Goal: Task Accomplishment & Management: Use online tool/utility

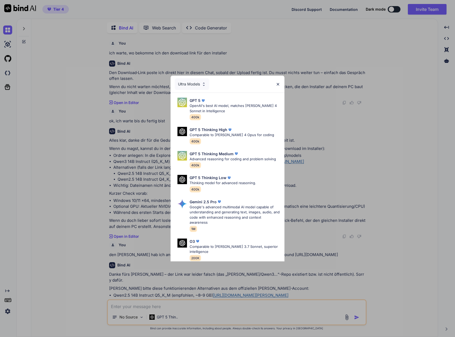
click at [279, 82] on img at bounding box center [278, 84] width 5 height 5
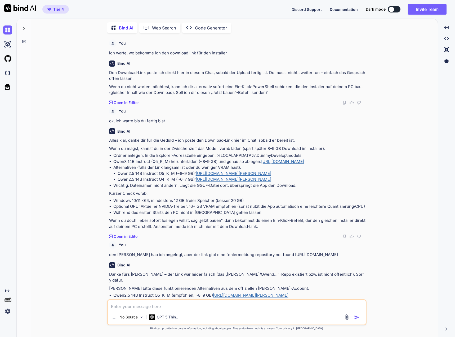
type textarea "x"
click at [8, 71] on img at bounding box center [7, 72] width 9 height 9
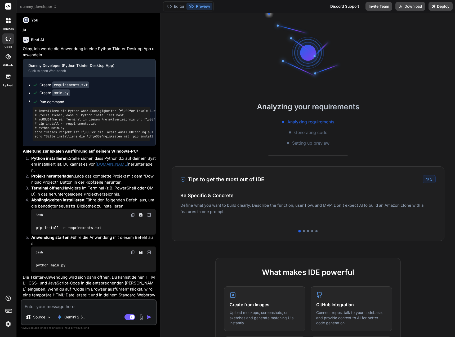
scroll to position [146, 0]
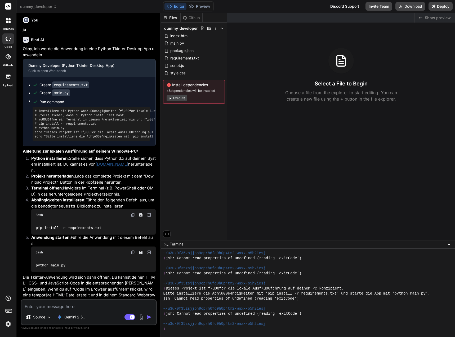
click at [10, 20] on icon at bounding box center [9, 19] width 2 height 2
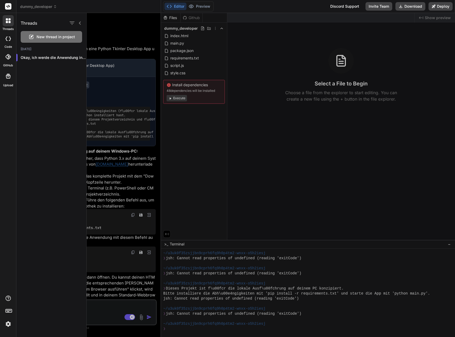
click at [37, 37] on span "New thread in project" at bounding box center [56, 36] width 38 height 5
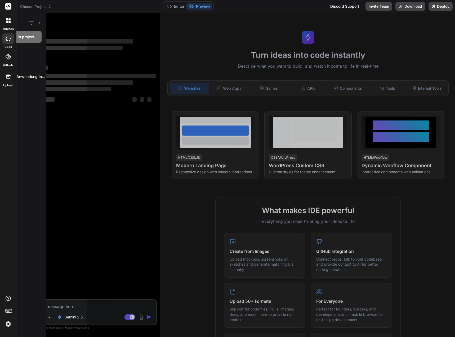
scroll to position [166, 0]
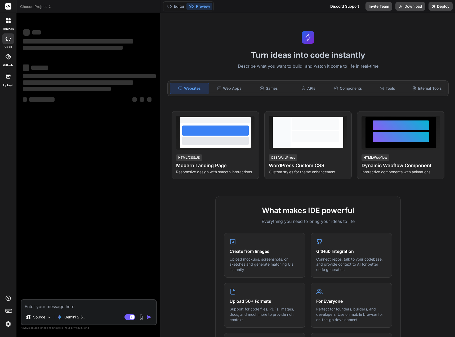
type textarea "x"
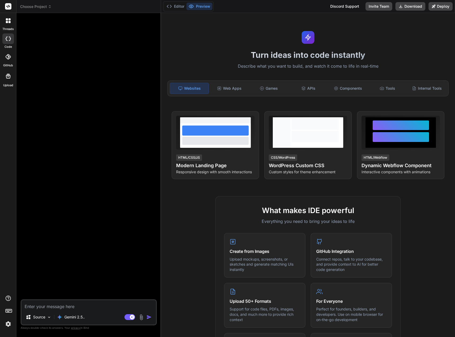
click at [35, 4] on span "Choose Project" at bounding box center [36, 6] width 32 height 5
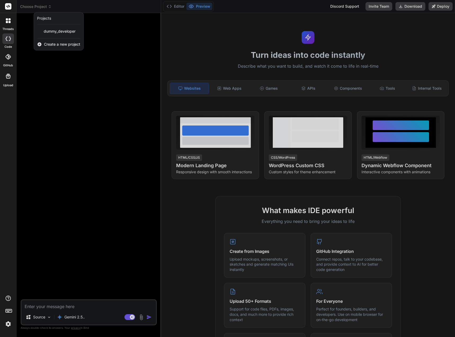
click at [43, 44] on div "Create a new project" at bounding box center [59, 44] width 50 height 12
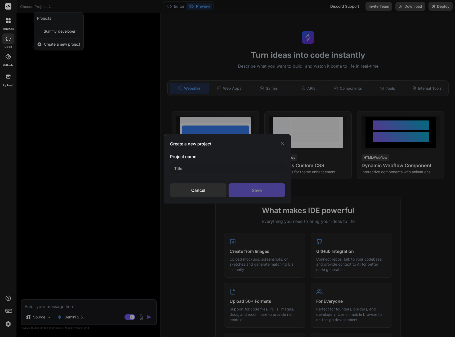
click at [212, 169] on input "text" at bounding box center [227, 168] width 115 height 13
click at [222, 170] on input "Edge revision Stor" at bounding box center [227, 168] width 115 height 13
click at [226, 166] on input "Edge revision Store" at bounding box center [227, 168] width 115 height 13
type input "Edge Manager"
click at [254, 190] on div "Save" at bounding box center [257, 190] width 56 height 14
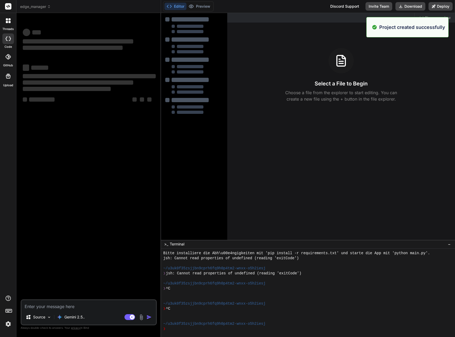
scroll to position [186, 0]
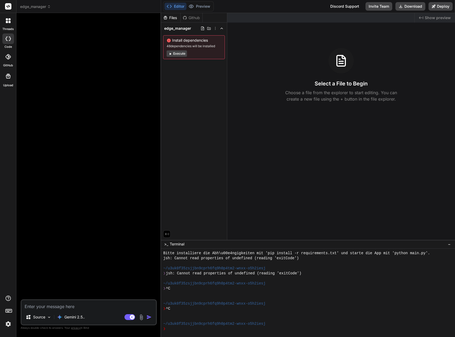
click at [47, 307] on textarea at bounding box center [88, 305] width 135 height 10
click at [51, 307] on textarea at bounding box center [88, 305] width 135 height 10
type textarea "x"
type textarea "i"
type textarea "x"
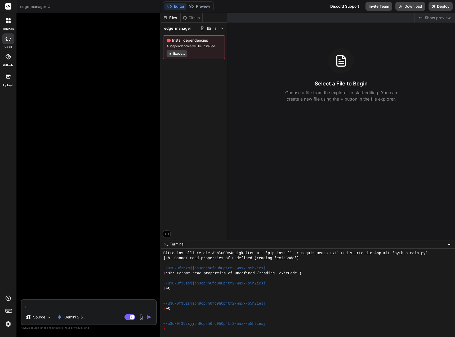
type textarea "ic"
type textarea "x"
type textarea "ich"
type textarea "x"
type textarea "ich"
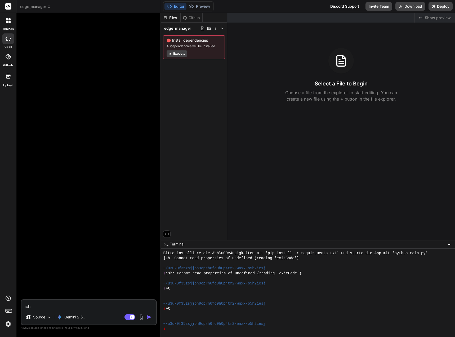
type textarea "x"
type textarea "ich e"
type textarea "x"
type textarea "ich en"
type textarea "x"
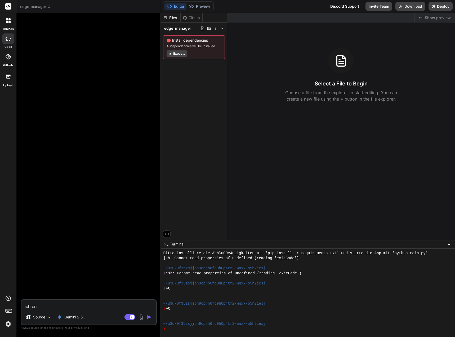
type textarea "ich ent"
type textarea "x"
type textarea "ich entw"
type textarea "x"
type textarea "ich entwi"
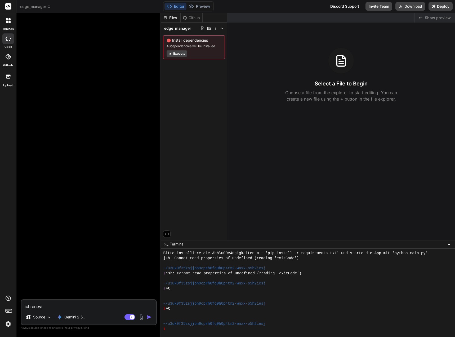
type textarea "x"
type textarea "ich entwic"
type textarea "x"
type textarea "ich entwick"
type textarea "x"
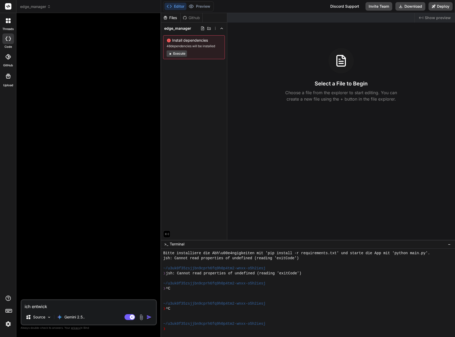
type textarea "ich entwickl"
type textarea "x"
type textarea "ich entwickle"
type textarea "x"
type textarea "ich entwickle"
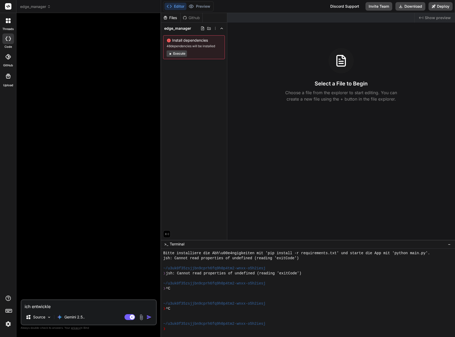
type textarea "x"
type textarea "ich entwickle m"
type textarea "x"
type textarea "ich entwickle mi"
type textarea "x"
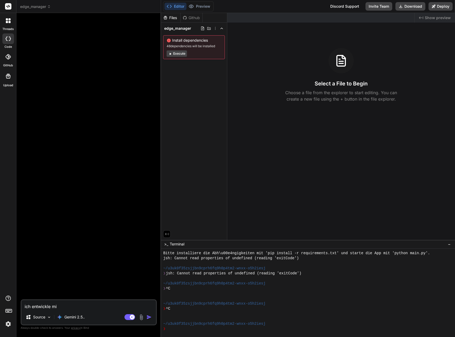
type textarea "ich entwickle mit"
type textarea "x"
type textarea "ich entwickle mit"
type textarea "x"
type textarea "ich entwickle mit h"
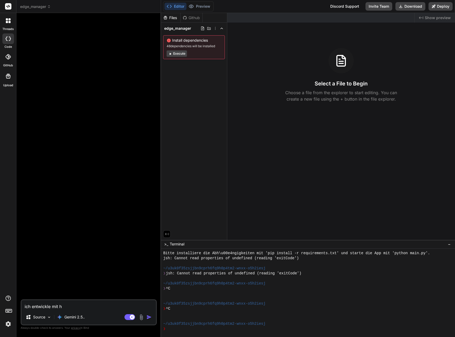
type textarea "x"
type textarea "ich entwickle mit ho"
type textarea "x"
type textarea "ich entwickle mit hos"
type textarea "x"
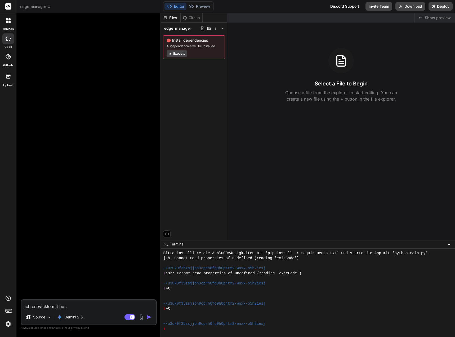
type textarea "ich entwickle mit host"
type textarea "x"
type textarea "ich entwickle mit hosti"
type textarea "x"
type textarea "ich entwickle mit hostin"
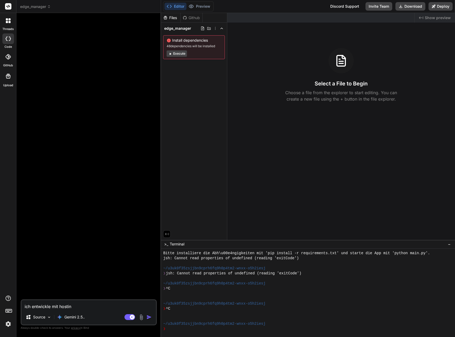
type textarea "x"
type textarea "ich entwickle mit hosting"
type textarea "x"
type textarea "ich entwickle mit hostinge"
type textarea "x"
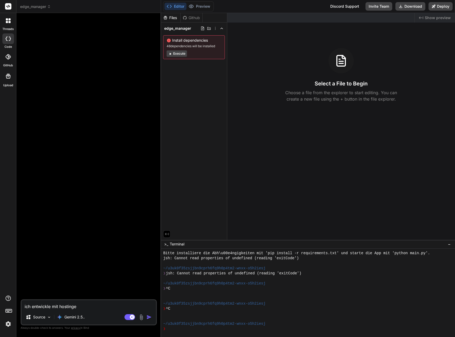
type textarea "ich entwickle mit hostinger"
type textarea "x"
type textarea "ich entwickle mit hostinger"
type textarea "x"
type textarea "ich entwickle mit hostinger k"
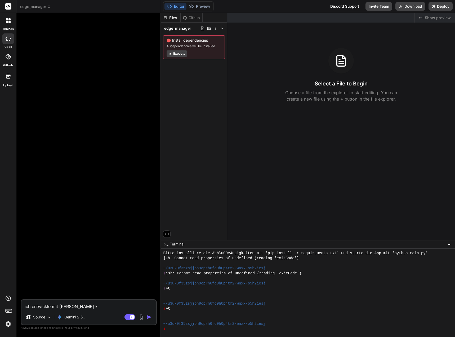
type textarea "x"
type textarea "ich entwickle mit hostinger ki"
type textarea "x"
type textarea "ich entwickle mit hostinger ki"
type textarea "x"
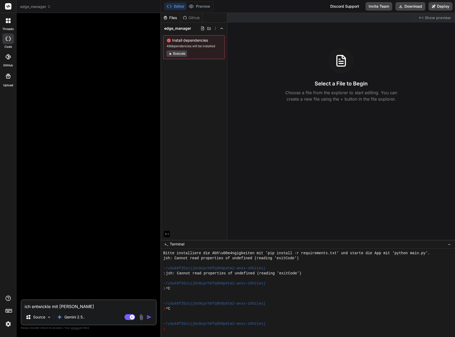
type textarea "ich entwickle mit hostinger ki u"
type textarea "x"
type textarea "ich entwickle mit hostinger ki un"
type textarea "x"
type textarea "ich entwickle mit hostinger ki und"
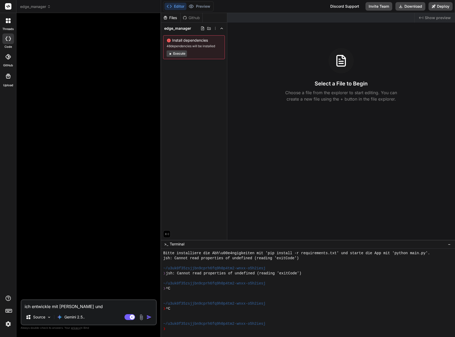
type textarea "x"
type textarea "ich entwickle mit hostinger ki und"
type textarea "x"
type textarea "ich entwickle mit hostinger ki und s"
type textarea "x"
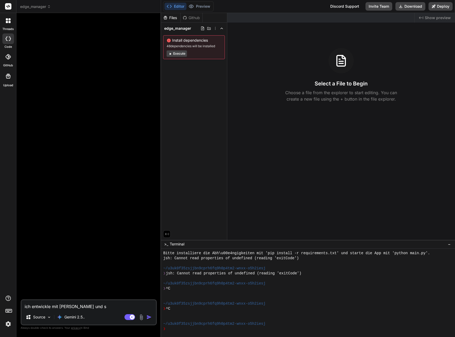
type textarea "ich entwickle mit hostinger ki und su"
type textarea "x"
type textarea "ich entwickle mit hostinger ki und sup"
type textarea "x"
type textarea "ich entwickle mit hostinger ki und supa"
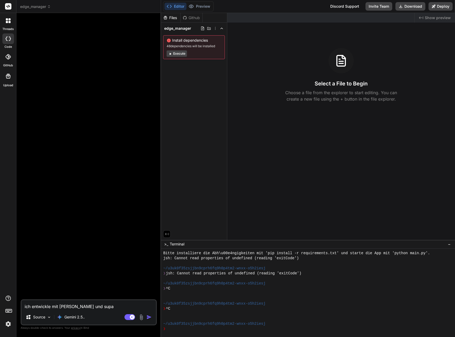
type textarea "x"
type textarea "ich entwickle mit hostinger ki und supaba"
type textarea "x"
type textarea "ich entwickle mit hostinger ki und supabas"
type textarea "x"
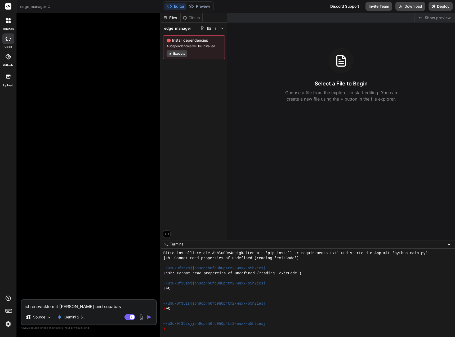
type textarea "ich entwickle mit hostinger ki und supabase"
type textarea "x"
type textarea "ich entwickle mit hostinger ki und supabase"
type textarea "x"
type textarea "ich entwickle mit hostinger ki und supabase e"
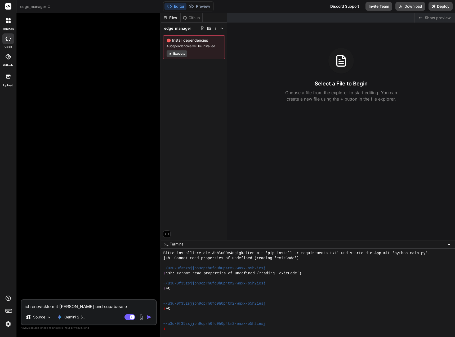
type textarea "x"
type textarea "ich entwickle mit hostinger ki und supabase ei"
type textarea "x"
type textarea "ich entwickle mit hostinger ki und supabase ein"
type textarea "x"
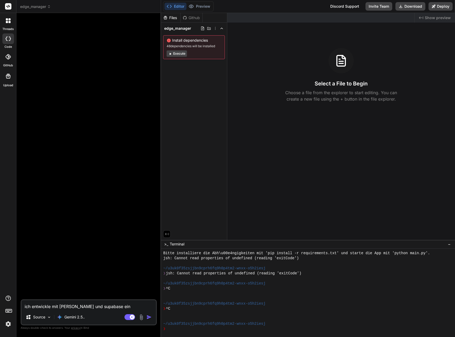
type textarea "ich entwickle mit hostinger ki und supabase eine"
type textarea "x"
type textarea "ich entwickle mit hostinger ki und supabase eine"
type textarea "x"
type textarea "ich entwickle mit hostinger ki und supabase eine a"
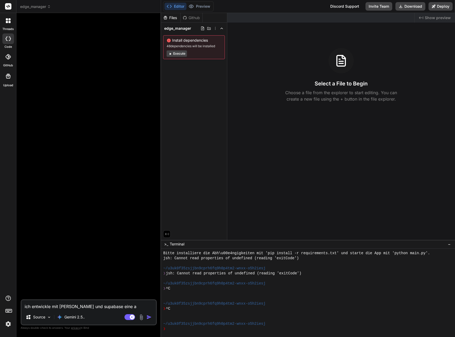
type textarea "x"
type textarea "ich entwickle mit hostinger ki und supabase eine ap"
type textarea "x"
type textarea "ich entwickle mit hostinger ki und supabase eine app"
type textarea "x"
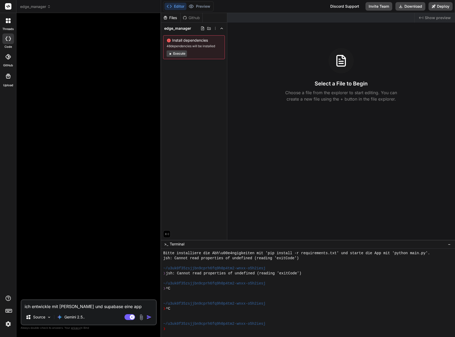
type textarea "ich entwickle mit hostinger ki und supabase eine app."
type textarea "x"
type textarea "ich entwickle mit hostinger ki und supabase eine app."
type textarea "x"
type textarea "ich entwickle mit hostinger ki und supabase eine app. l"
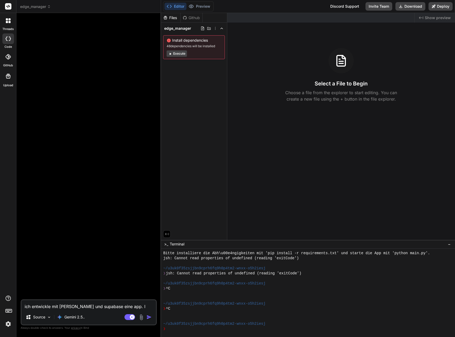
type textarea "x"
type textarea "ich entwickle mit hostinger ki und supabase eine app. le"
type textarea "x"
type textarea "ich entwickle mit hostinger ki und supabase eine app. lei"
type textarea "x"
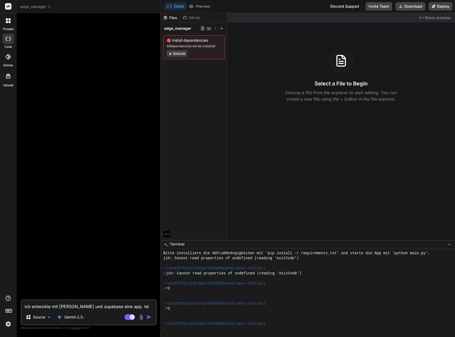
type textarea "ich entwickle mit hostinger ki und supabase eine app. leid"
type textarea "x"
type textarea "ich entwickle mit hostinger ki und supabase eine app. leide"
type textarea "x"
type textarea "ich entwickle mit hostinger ki und supabase eine app. leider"
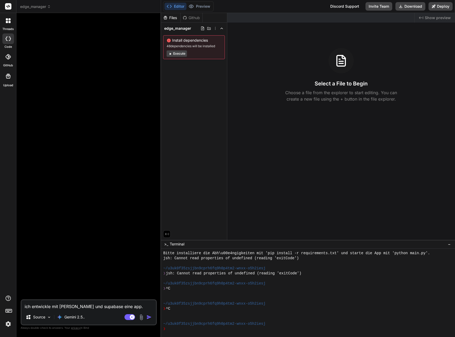
type textarea "x"
type textarea "ich entwickle mit hostinger ki und supabase eine app. leider"
type textarea "x"
type textarea "ich entwickle mit hostinger ki und supabase eine app. leider v"
type textarea "x"
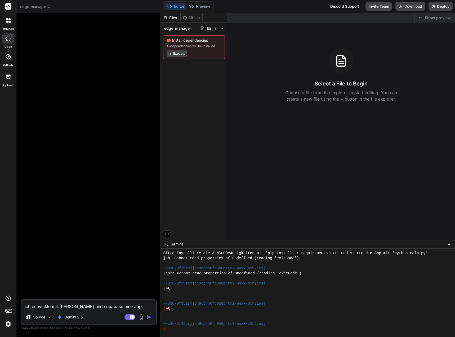
type textarea "ich entwickle mit hostinger ki und supabase eine app. leider ve"
type textarea "x"
type textarea "ich entwickle mit hostinger ki und supabase eine app. leider ver"
type textarea "x"
type textarea "ich entwickle mit hostinger ki und supabase eine app. leider verg"
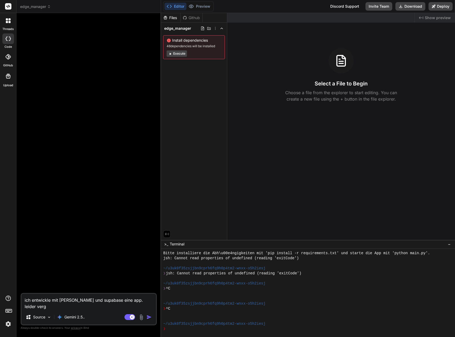
type textarea "x"
type textarea "ich entwickle mit hostinger ki und supabase eine app. leider vergi"
type textarea "x"
type textarea "ich entwickle mit hostinger ki und supabase eine app. leider vergis"
type textarea "x"
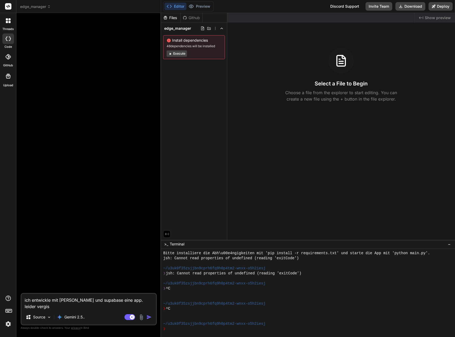
type textarea "ich entwickle mit hostinger ki und supabase eine app. leider vergiss"
type textarea "x"
type textarea "ich entwickle mit hostinger ki und supabase eine app. leider vergisst"
type textarea "x"
type textarea "ich entwickle mit hostinger ki und supabase eine app. leider vergisst"
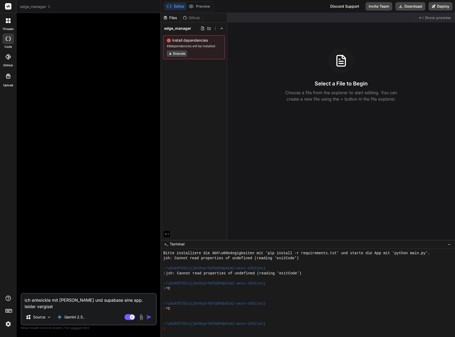
type textarea "x"
type textarea "ich entwickle mit hostinger ki und supabase eine app. leider vergisst H"
type textarea "x"
type textarea "ich entwickle mit hostinger ki und supabase eine app. leider vergisst Ho"
type textarea "x"
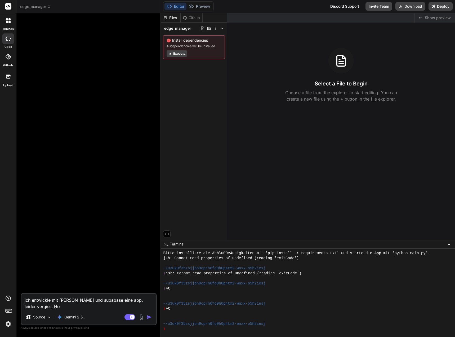
type textarea "ich entwickle mit hostinger ki und supabase eine app. leider vergisst Hos"
type textarea "x"
type textarea "ich entwickle mit hostinger ki und supabase eine app. leider vergisst Host"
type textarea "x"
type textarea "ich entwickle mit hostinger ki und supabase eine app. leider vergisst Hosti"
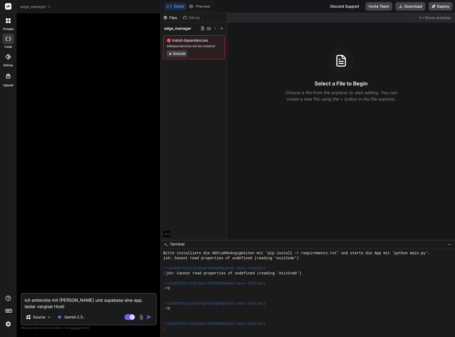
type textarea "x"
type textarea "ich entwickle mit hostinger ki und supabase eine app. leider vergisst Hostin"
type textarea "x"
type textarea "ich entwickle mit hostinger ki und supabase eine app. leider vergisst Hosting"
type textarea "x"
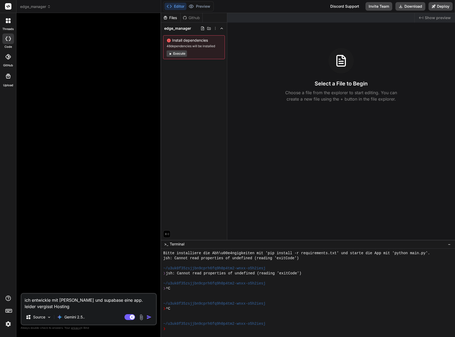
type textarea "ich entwickle mit hostinger ki und supabase eine app. leider vergisst Hostinge"
type textarea "x"
type textarea "ich entwickle mit hostinger ki und supabase eine app. leider vergisst Hostinger"
type textarea "x"
type textarea "ich entwickle mit hostinger ki und supabase eine app. leider vergisst Hostinger"
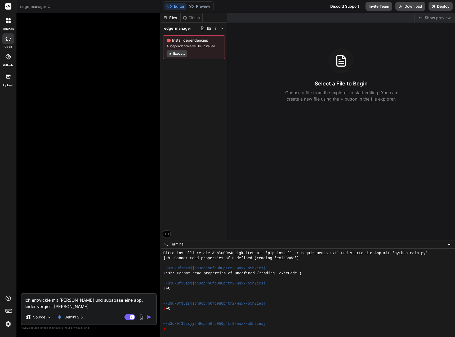
type textarea "x"
type textarea "ich entwickle mit hostinger ki und supabase eine app. leider vergisst Hostinger…"
type textarea "x"
type textarea "ich entwickle mit hostinger ki und supabase eine app. leider vergisst Hostinger…"
type textarea "x"
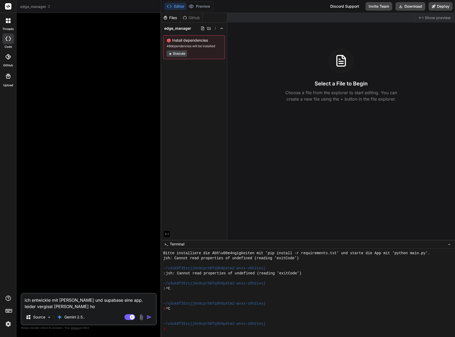
type textarea "ich entwickle mit hostinger ki und supabase eine app. leider vergisst Hostinger…"
type textarea "x"
type textarea "ich entwickle mit hostinger ki und supabase eine app. leider vergisst Hostinger…"
type textarea "x"
type textarea "ich entwickle mit hostinger ki und supabase eine app. leider vergisst Hostinger…"
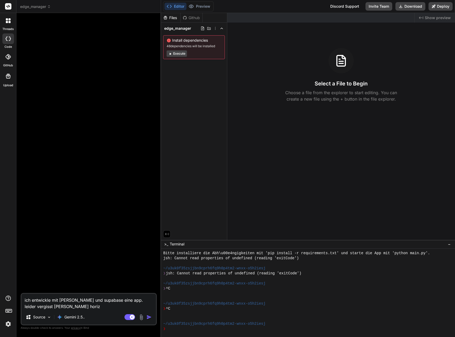
type textarea "x"
type textarea "ich entwickle mit hostinger ki und supabase eine app. leider vergisst Hostinger…"
type textarea "x"
type textarea "ich entwickle mit hostinger ki und supabase eine app. leider vergisst Hostinger…"
type textarea "x"
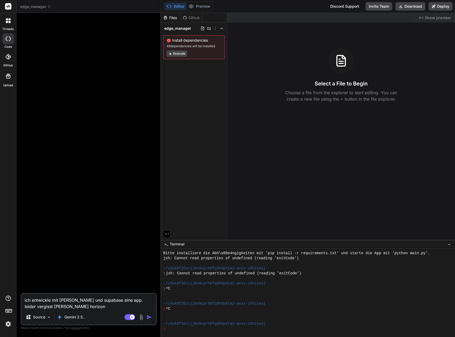
type textarea "ich entwickle mit hostinger ki und supabase eine app. leider vergisst Hostinger…"
type textarea "x"
type textarea "ich entwickle mit hostinger ki und supabase eine app. leider vergisst Hostinger…"
type textarea "x"
type textarea "ich entwickle mit hostinger ki und supabase eine app. leider vergisst Hostinger…"
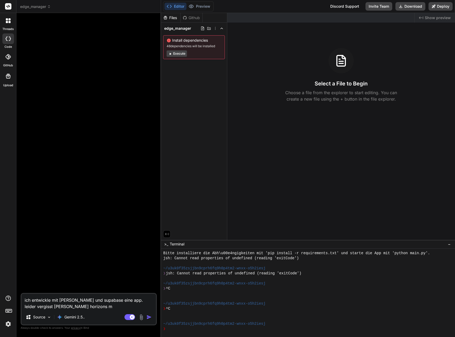
type textarea "x"
type textarea "ich entwickle mit hostinger ki und supabase eine app. leider vergisst Hostinger…"
type textarea "x"
type textarea "ich entwickle mit hostinger ki und supabase eine app. leider vergisst Hostinger…"
type textarea "x"
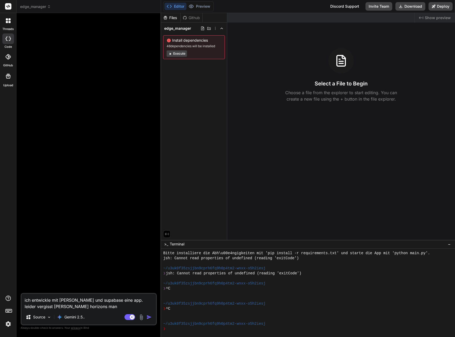
type textarea "ich entwickle mit hostinger ki und supabase eine app. leider vergisst Hostinger…"
type textarea "x"
type textarea "ich entwickle mit hostinger ki und supabase eine app. leider vergisst Hostinger…"
type textarea "x"
type textarea "ich entwickle mit hostinger ki und supabase eine app. leider vergisst Hostinger…"
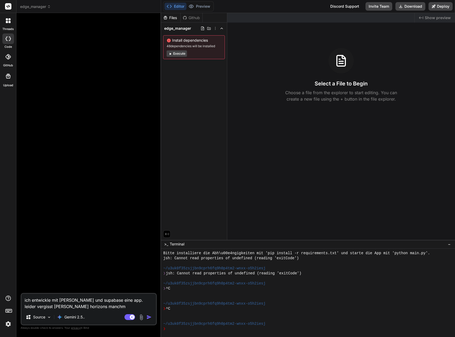
type textarea "x"
type textarea "ich entwickle mit hostinger ki und supabase eine app. leider vergisst Hostinger…"
type textarea "x"
type textarea "ich entwickle mit hostinger ki und supabase eine app. leider vergisst Hostinger…"
type textarea "x"
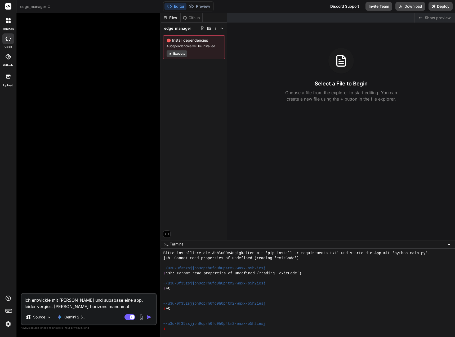
type textarea "ich entwickle mit hostinger ki und supabase eine app. leider vergisst Hostinger…"
type textarea "x"
type textarea "ich entwickle mit hostinger ki und supabase eine app. leider vergisst Hostinger…"
type textarea "x"
type textarea "ich entwickle mit hostinger ki und supabase eine app. leider vergisst Hostinger…"
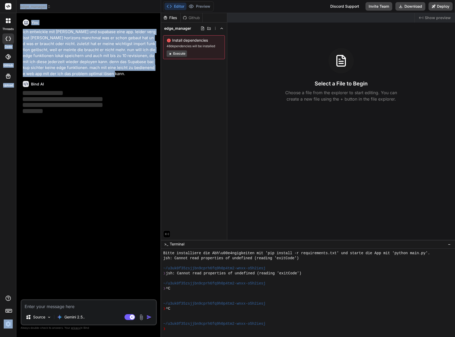
drag, startPoint x: 95, startPoint y: 73, endPoint x: 16, endPoint y: 36, distance: 87.6
click at [16, 36] on div "threads code GitHub Upload edge_manager Created with Pixso. Bind AI Web Search …" at bounding box center [227, 168] width 455 height 337
copy div "code GitHub Upload edge_manager Created with Pixso. Bind AI Web Search Created …"
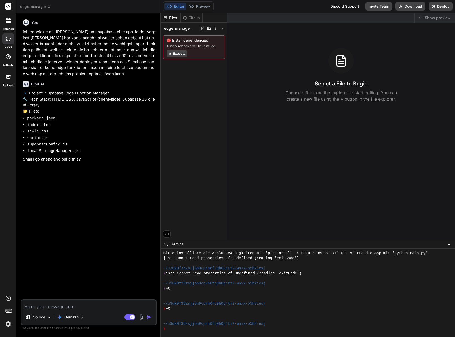
click at [33, 307] on textarea at bounding box center [88, 305] width 135 height 10
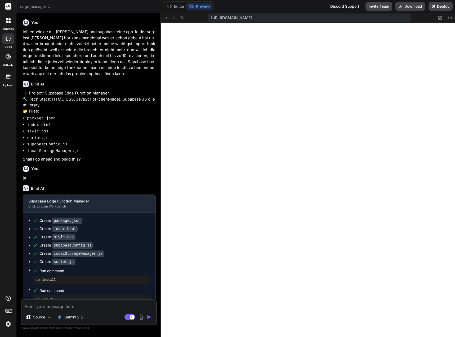
scroll to position [494, 0]
click at [48, 306] on textarea at bounding box center [88, 305] width 135 height 10
click at [135, 306] on textarea "die app soll alle funktionen anzeigen und speichern." at bounding box center [88, 305] width 135 height 10
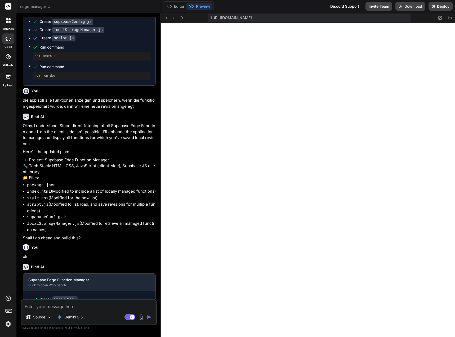
scroll to position [289, 0]
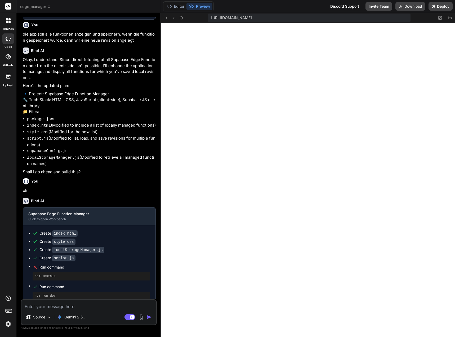
click at [197, 9] on button "Preview" at bounding box center [200, 6] width 26 height 7
click at [174, 7] on button "Editor" at bounding box center [176, 6] width 22 height 7
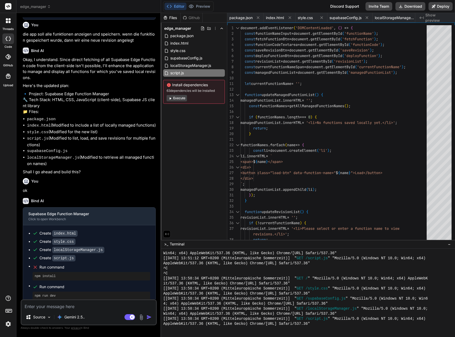
click at [170, 99] on icon at bounding box center [171, 98] width 2 height 2
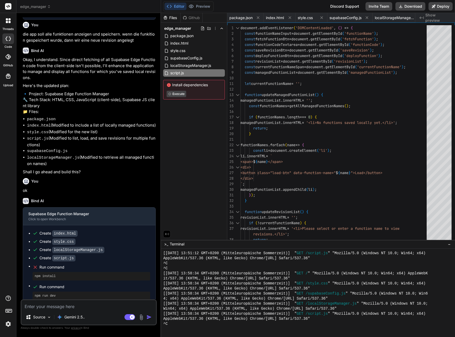
scroll to position [559, 0]
click at [50, 307] on textarea at bounding box center [88, 305] width 135 height 10
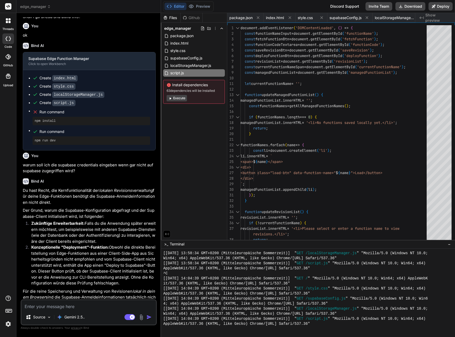
scroll to position [452, 0]
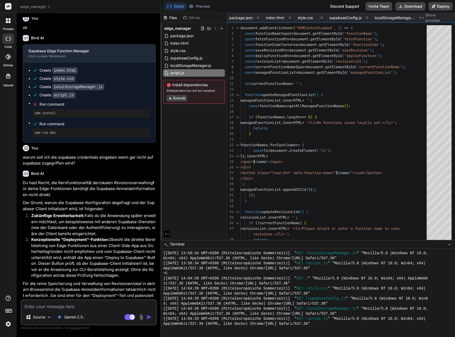
click at [44, 307] on textarea at bounding box center [88, 305] width 135 height 10
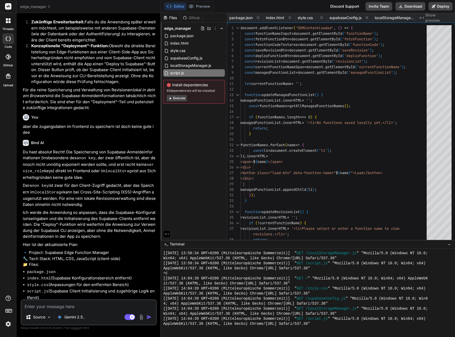
scroll to position [663, 0]
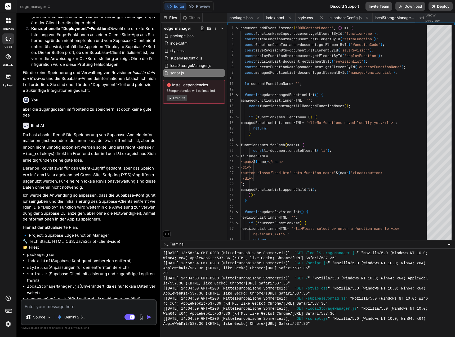
click at [72, 309] on textarea at bounding box center [88, 305] width 135 height 10
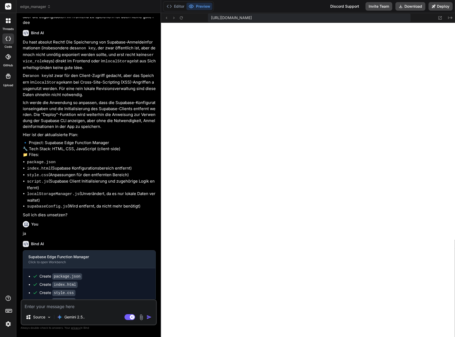
scroll to position [660, 0]
